Goal: Find specific page/section: Find specific page/section

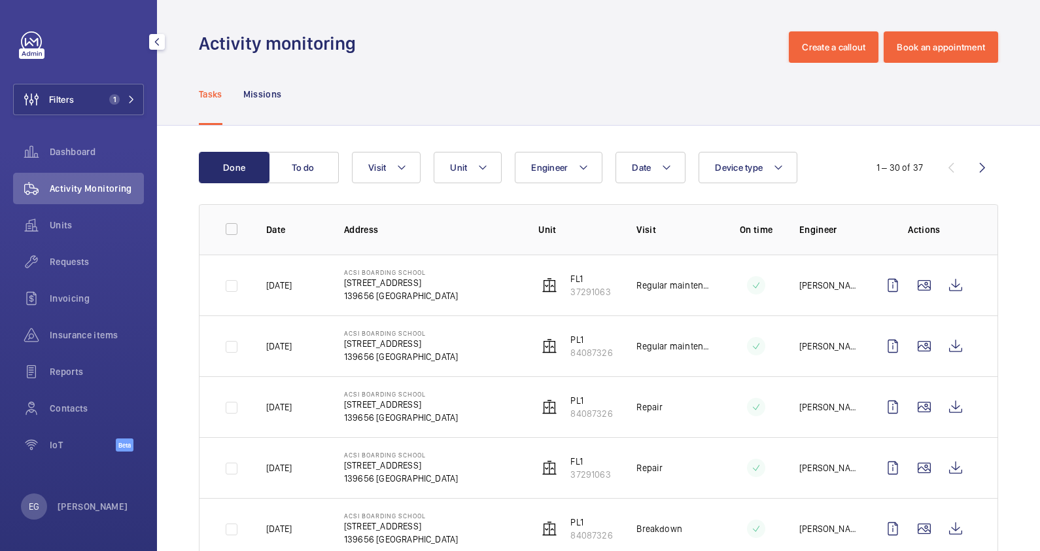
click at [116, 89] on button "Filters 1" at bounding box center [78, 99] width 131 height 31
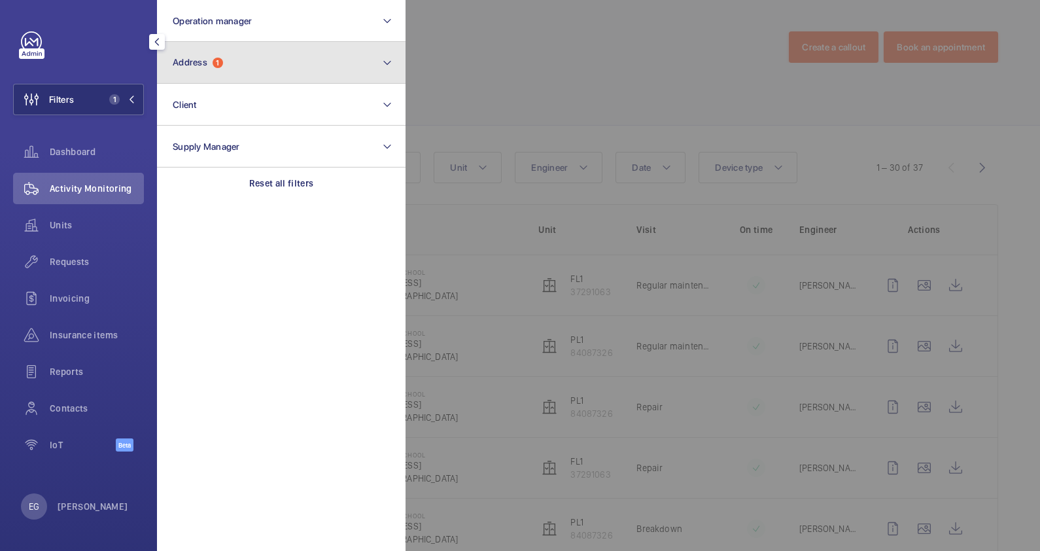
click at [336, 61] on button "Address 1" at bounding box center [281, 63] width 249 height 42
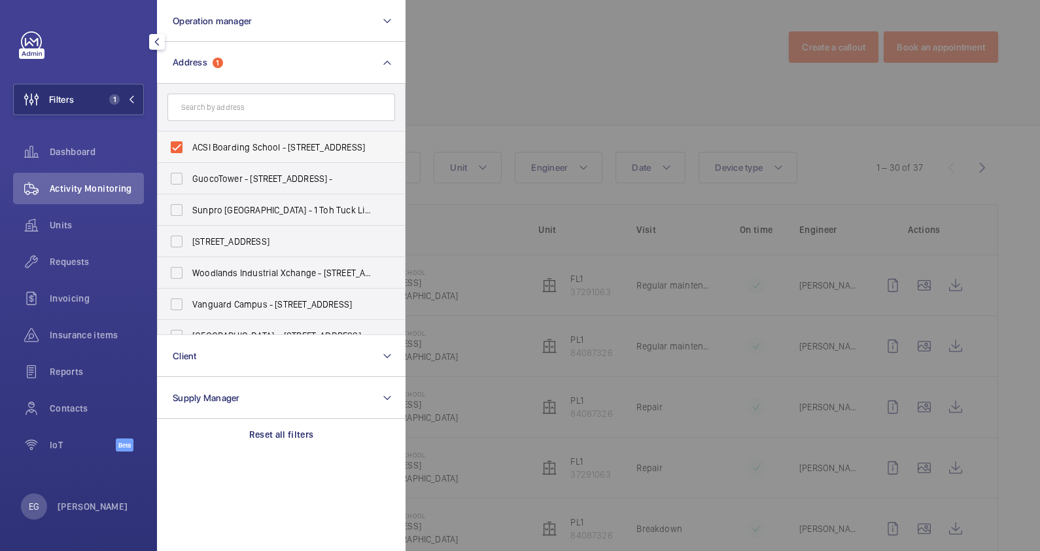
click at [266, 143] on span "ACSI Boarding School - [STREET_ADDRESS]" at bounding box center [282, 147] width 180 height 13
click at [190, 143] on input "ACSI Boarding School - [STREET_ADDRESS]" at bounding box center [177, 147] width 26 height 26
checkbox input "false"
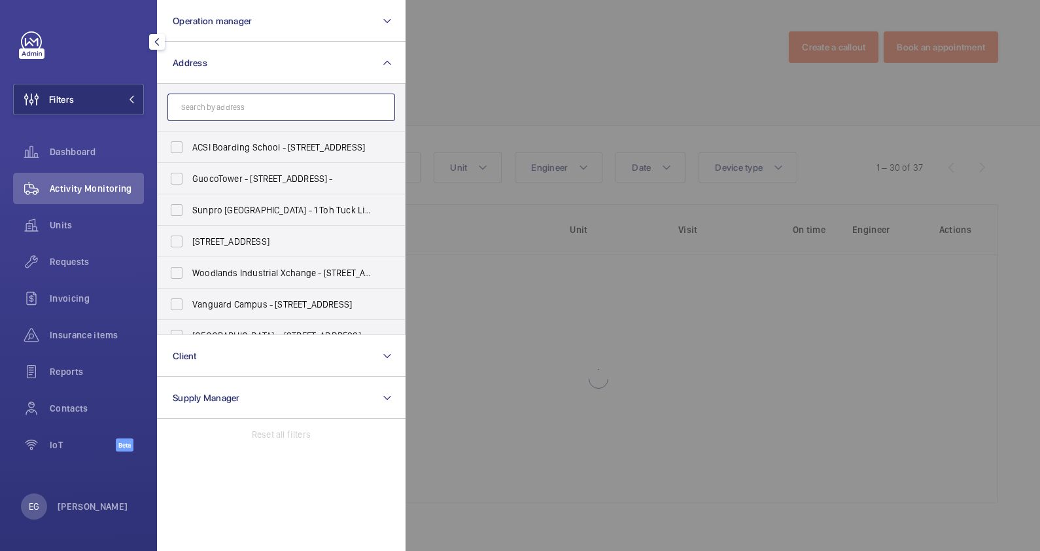
click at [260, 105] on input "text" at bounding box center [281, 107] width 228 height 27
type input "M"
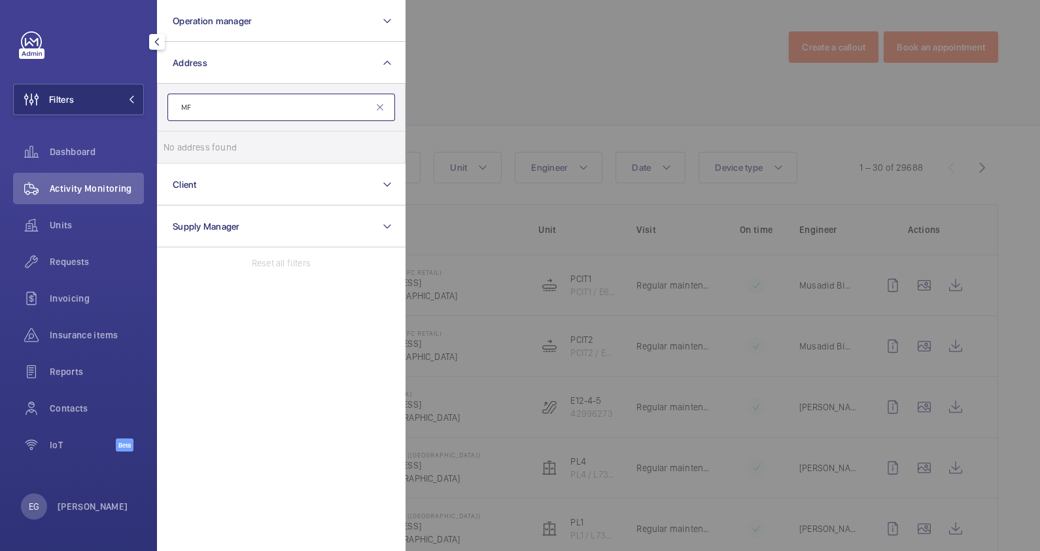
type input "M"
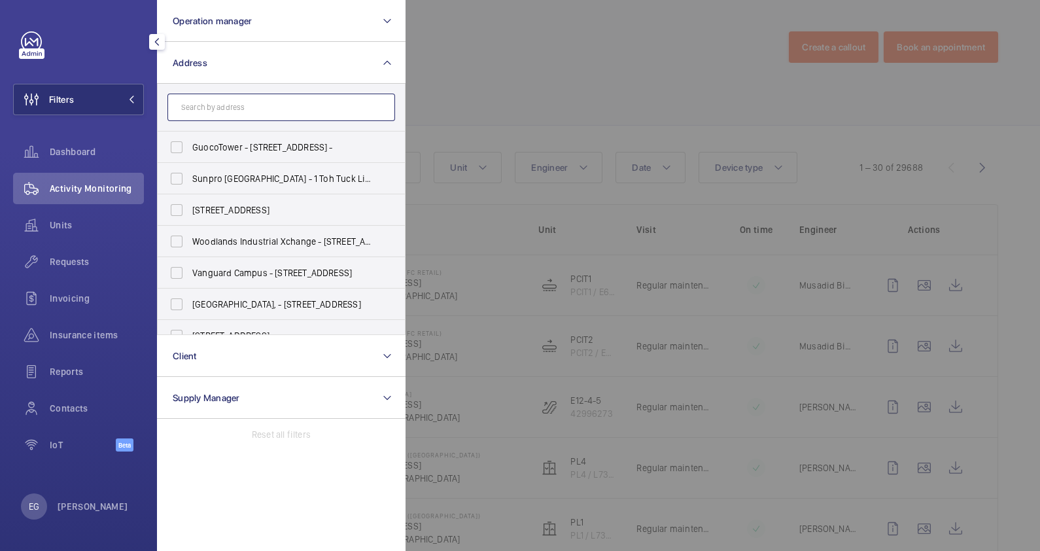
click at [260, 108] on input "text" at bounding box center [281, 107] width 228 height 27
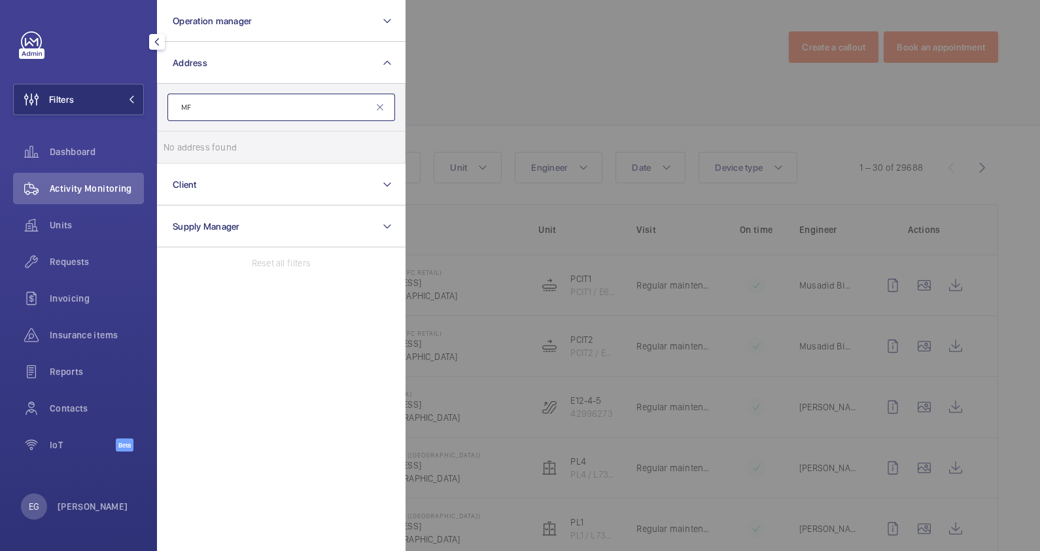
type input "M"
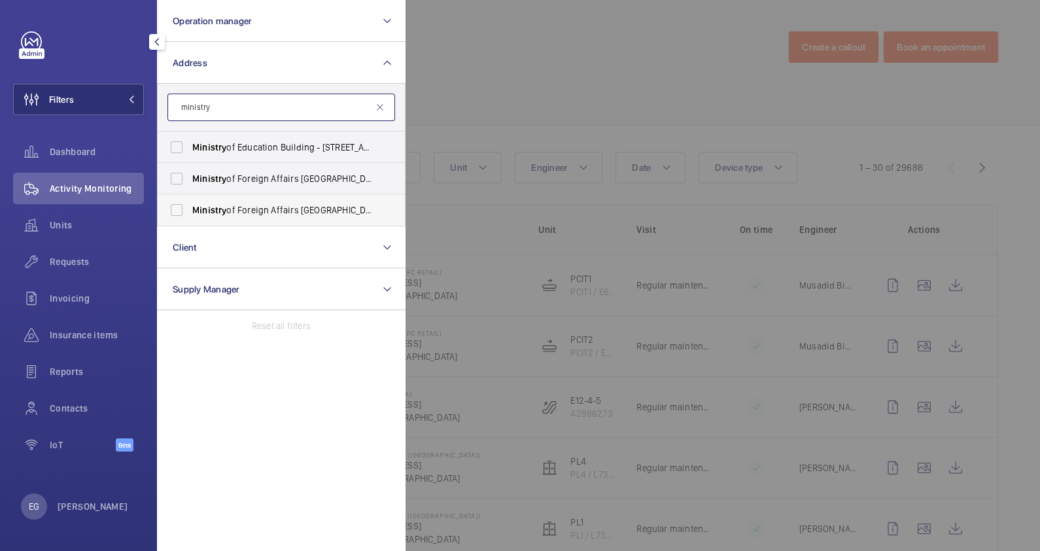
type input "ministry"
click at [321, 205] on span "Ministry of Foreign Affairs [GEOGRAPHIC_DATA] - [GEOGRAPHIC_DATA]" at bounding box center [282, 209] width 180 height 13
click at [190, 205] on input "Ministry of Foreign Affairs [GEOGRAPHIC_DATA] - [GEOGRAPHIC_DATA]" at bounding box center [177, 210] width 26 height 26
checkbox input "true"
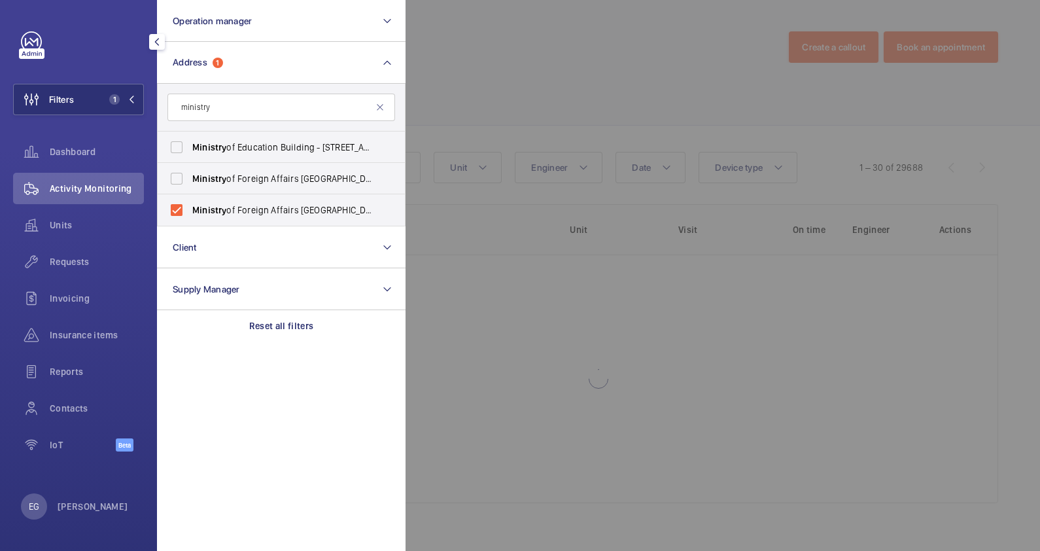
click at [528, 96] on div at bounding box center [926, 275] width 1040 height 551
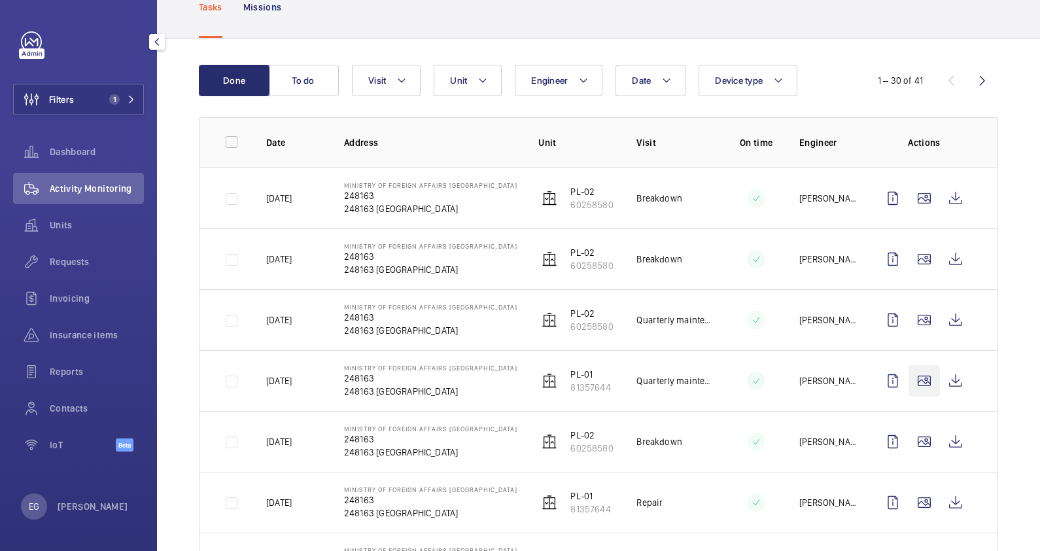
scroll to position [163, 0]
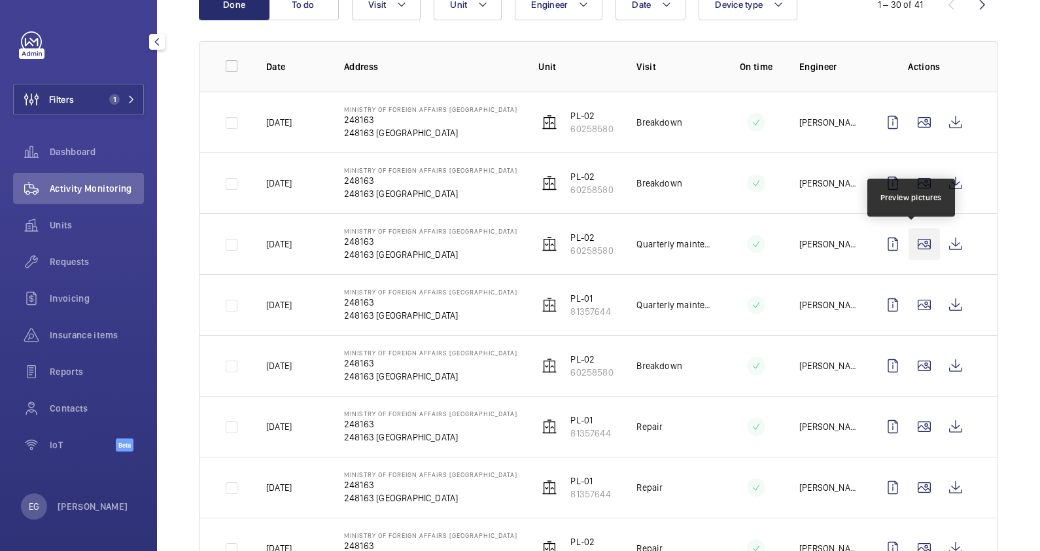
click at [911, 242] on wm-front-icon-button at bounding box center [924, 243] width 31 height 31
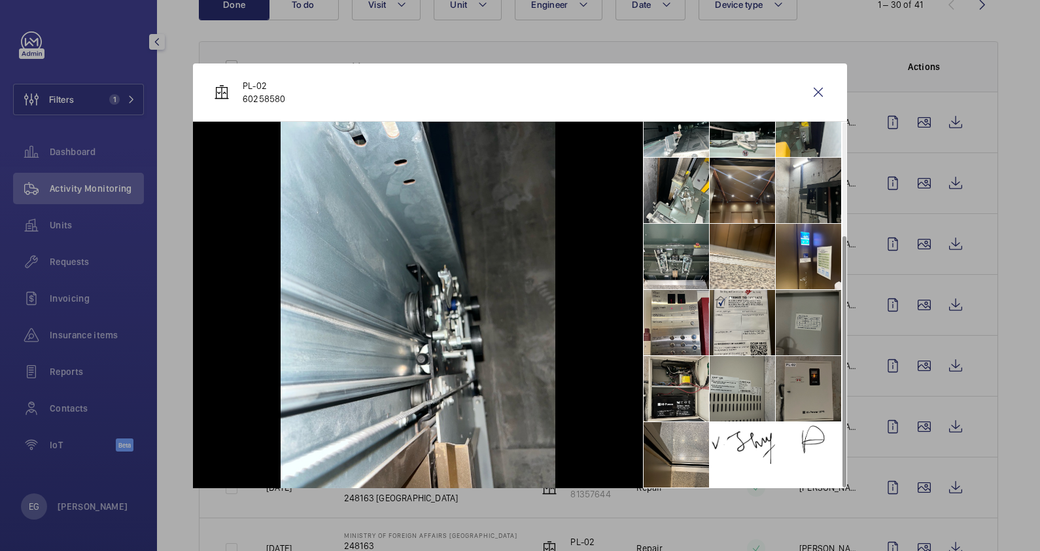
click at [752, 185] on li at bounding box center [742, 190] width 65 height 65
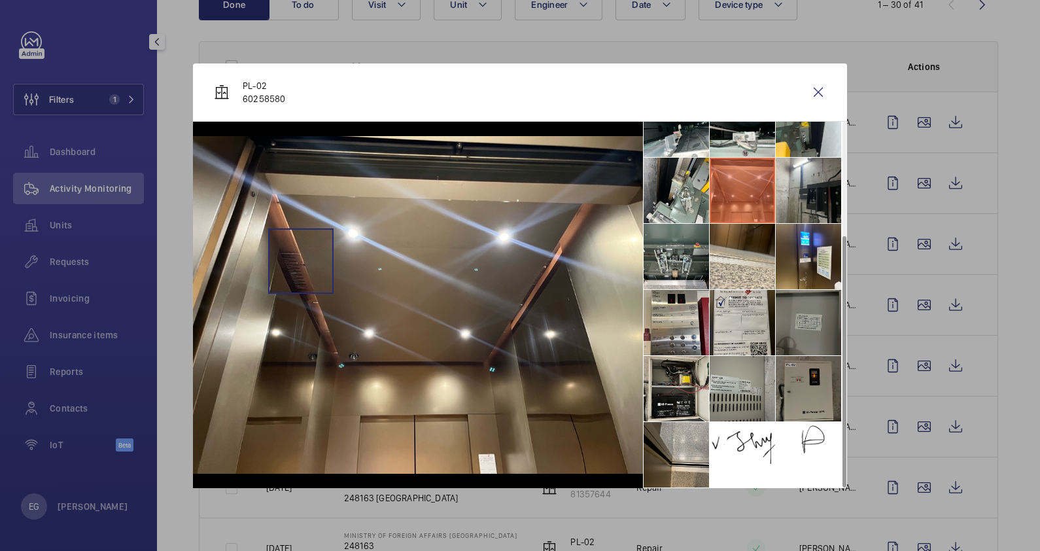
click at [301, 260] on img at bounding box center [418, 305] width 450 height 338
click at [381, 277] on img at bounding box center [418, 305] width 450 height 338
click at [309, 265] on img at bounding box center [418, 305] width 450 height 338
click at [803, 91] on wm-front-icon-button at bounding box center [818, 92] width 31 height 31
